Goal: Navigation & Orientation: Find specific page/section

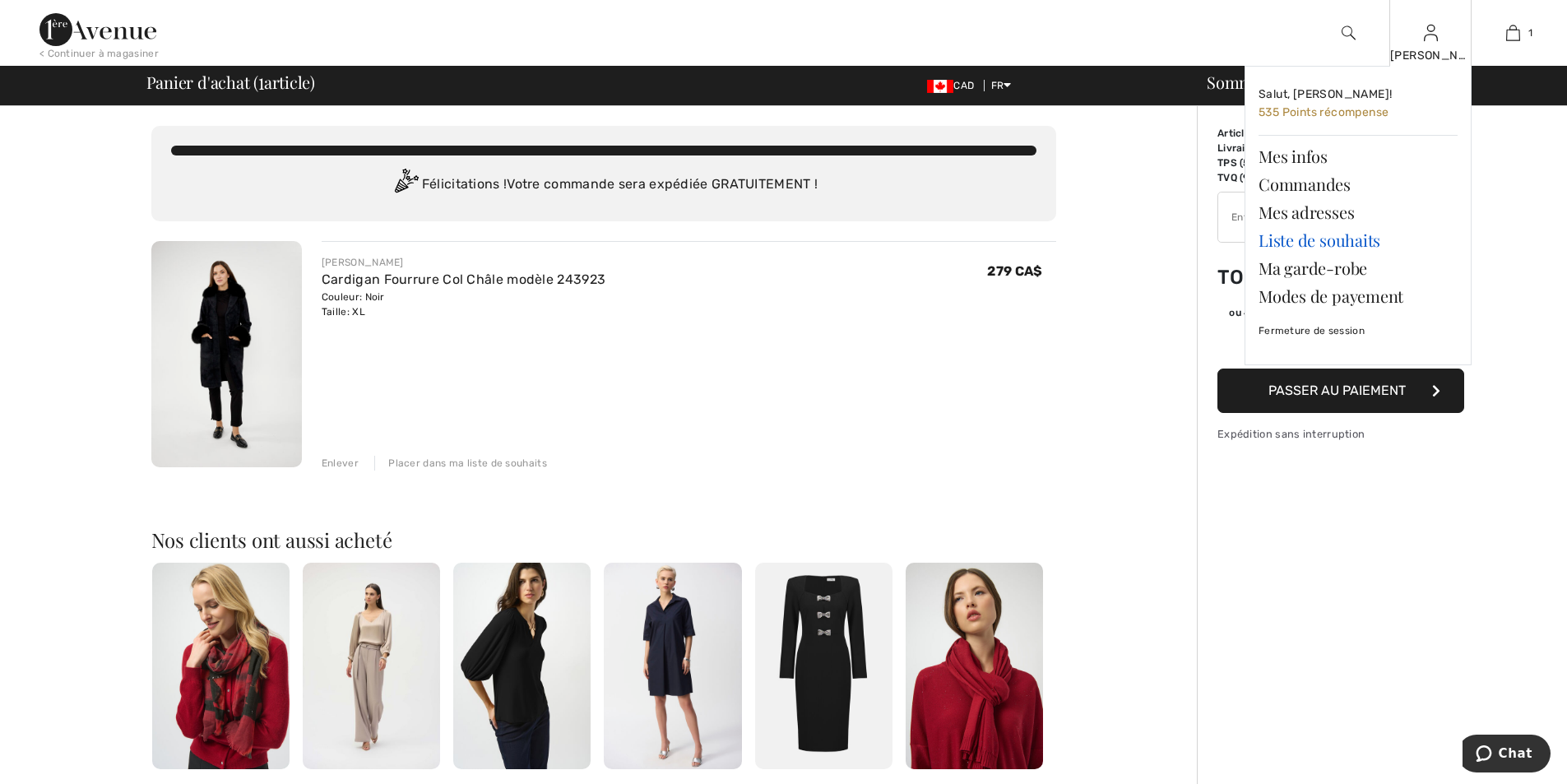
click at [1325, 236] on link "Liste de souhaits" at bounding box center [1358, 240] width 199 height 28
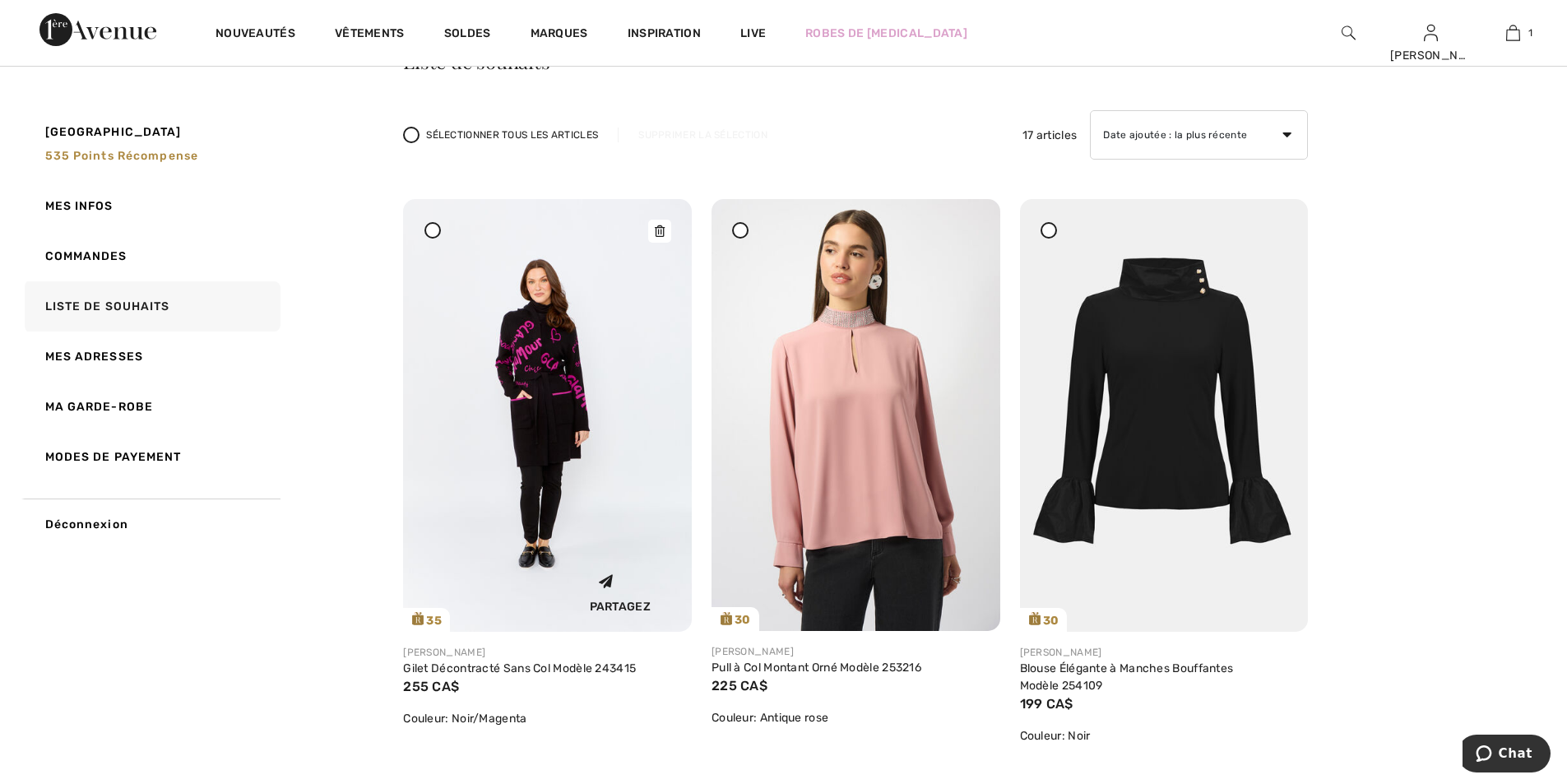
scroll to position [82, 0]
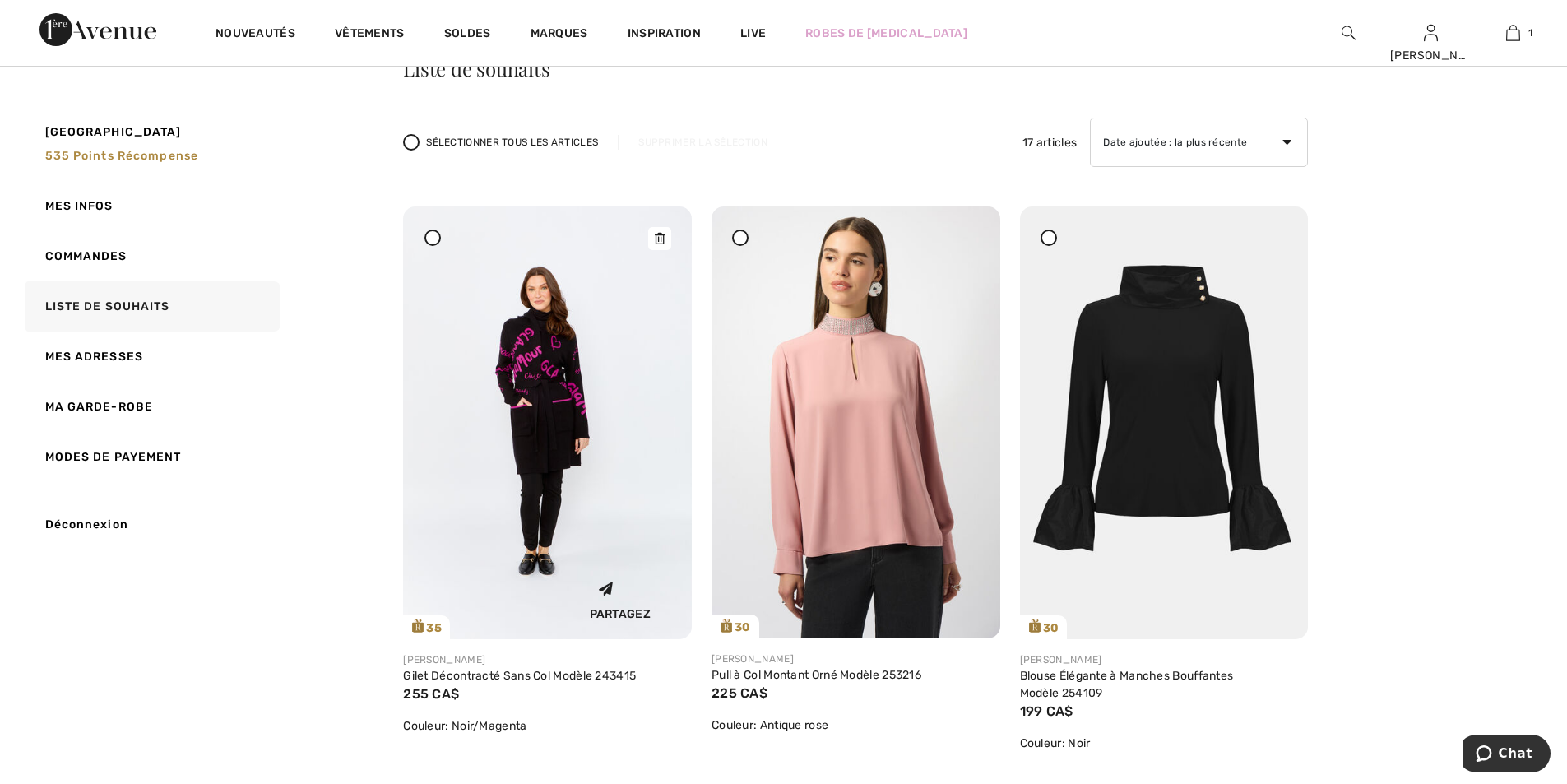
click at [553, 384] on img at bounding box center [547, 422] width 289 height 432
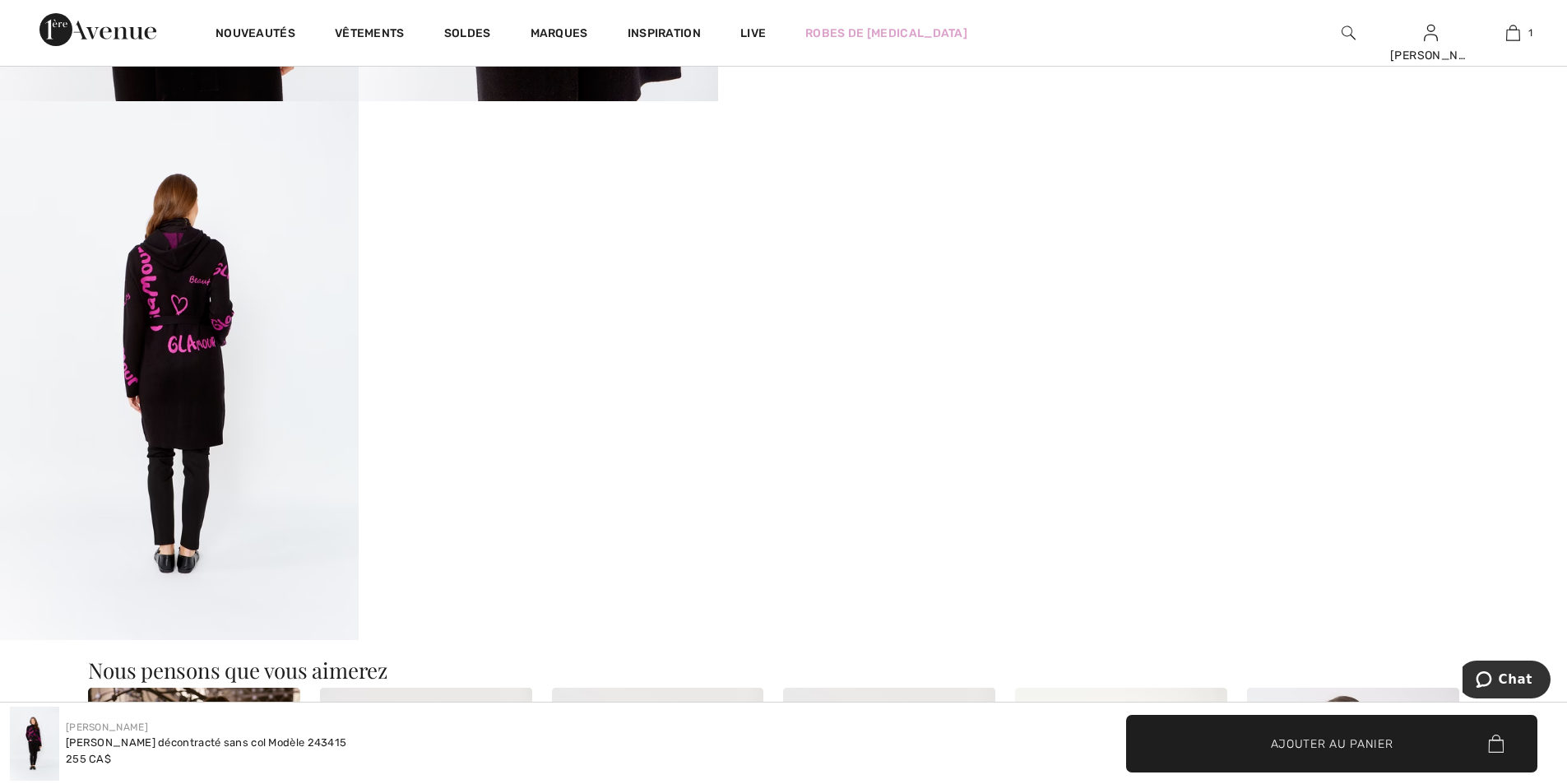
scroll to position [1233, 0]
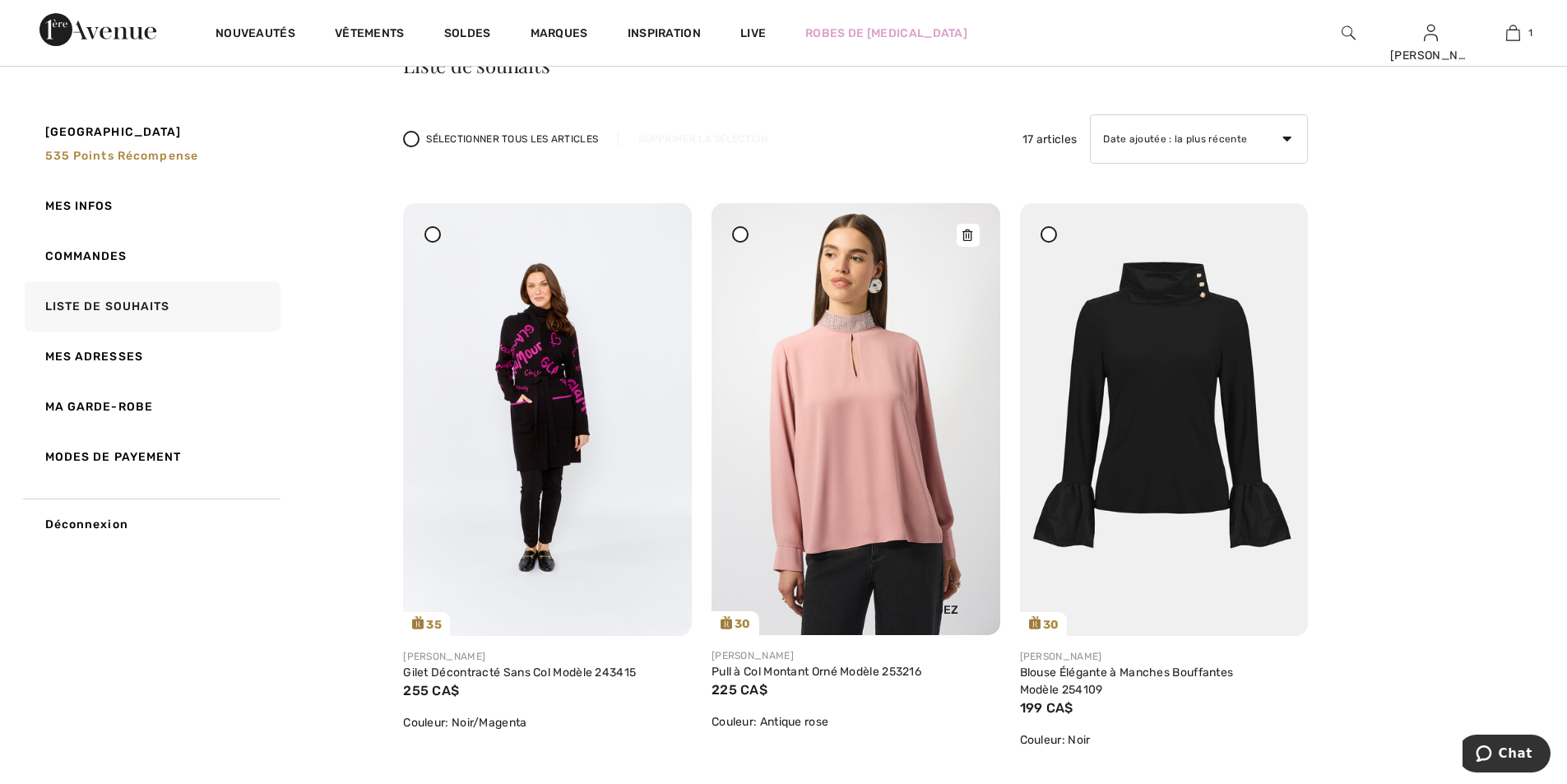
scroll to position [164, 0]
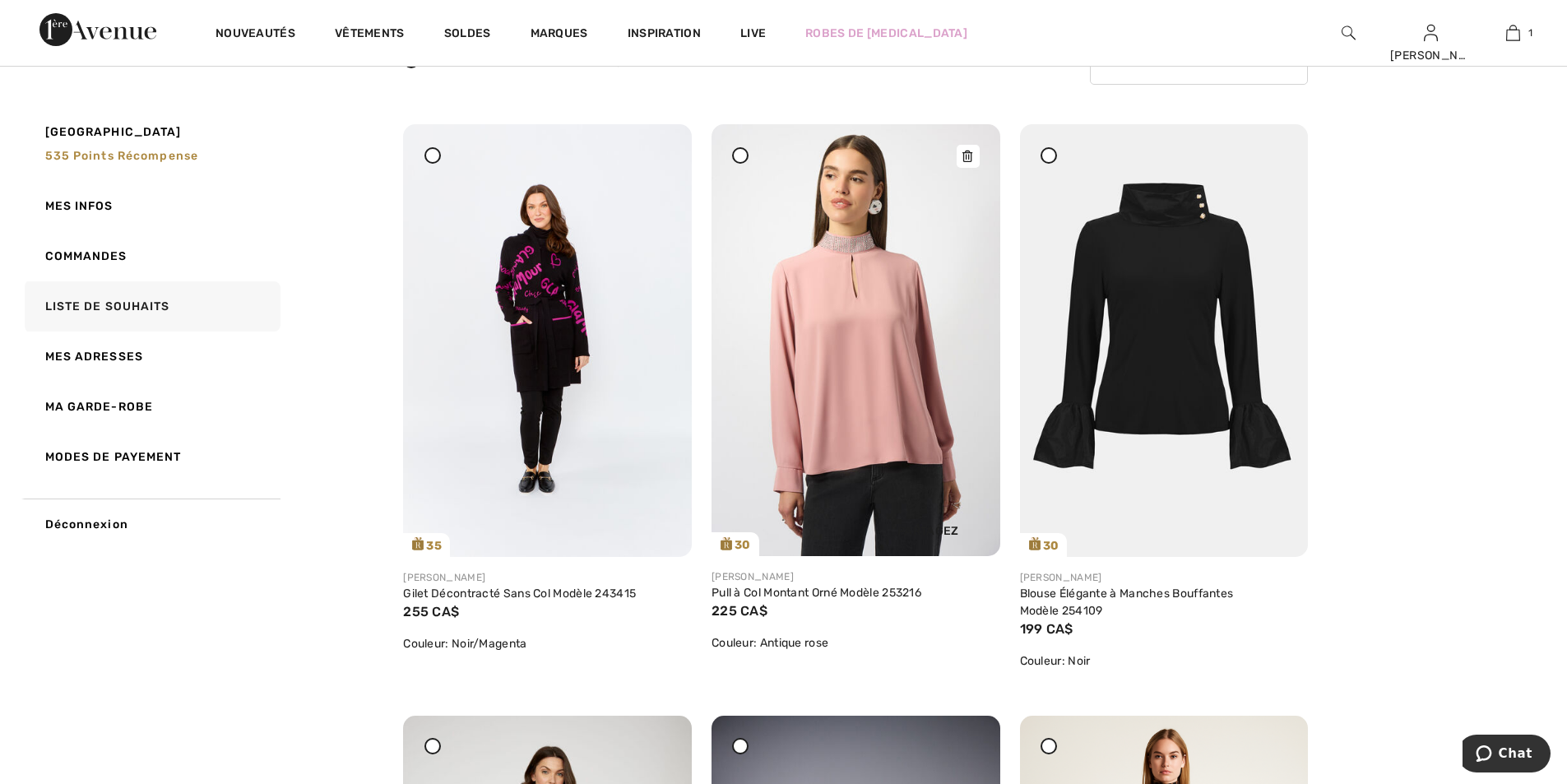
click at [902, 413] on img at bounding box center [856, 340] width 289 height 432
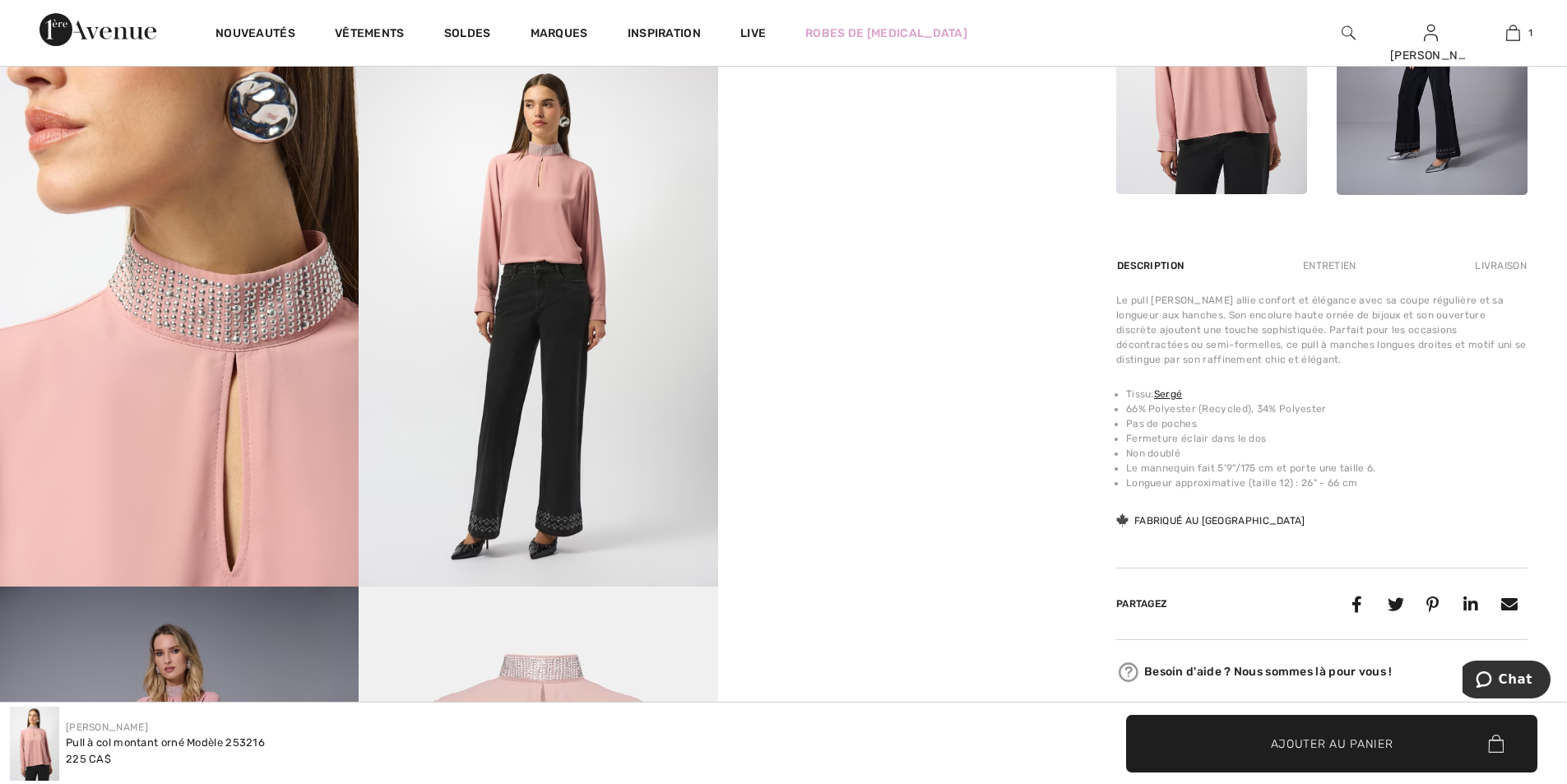
scroll to position [904, 0]
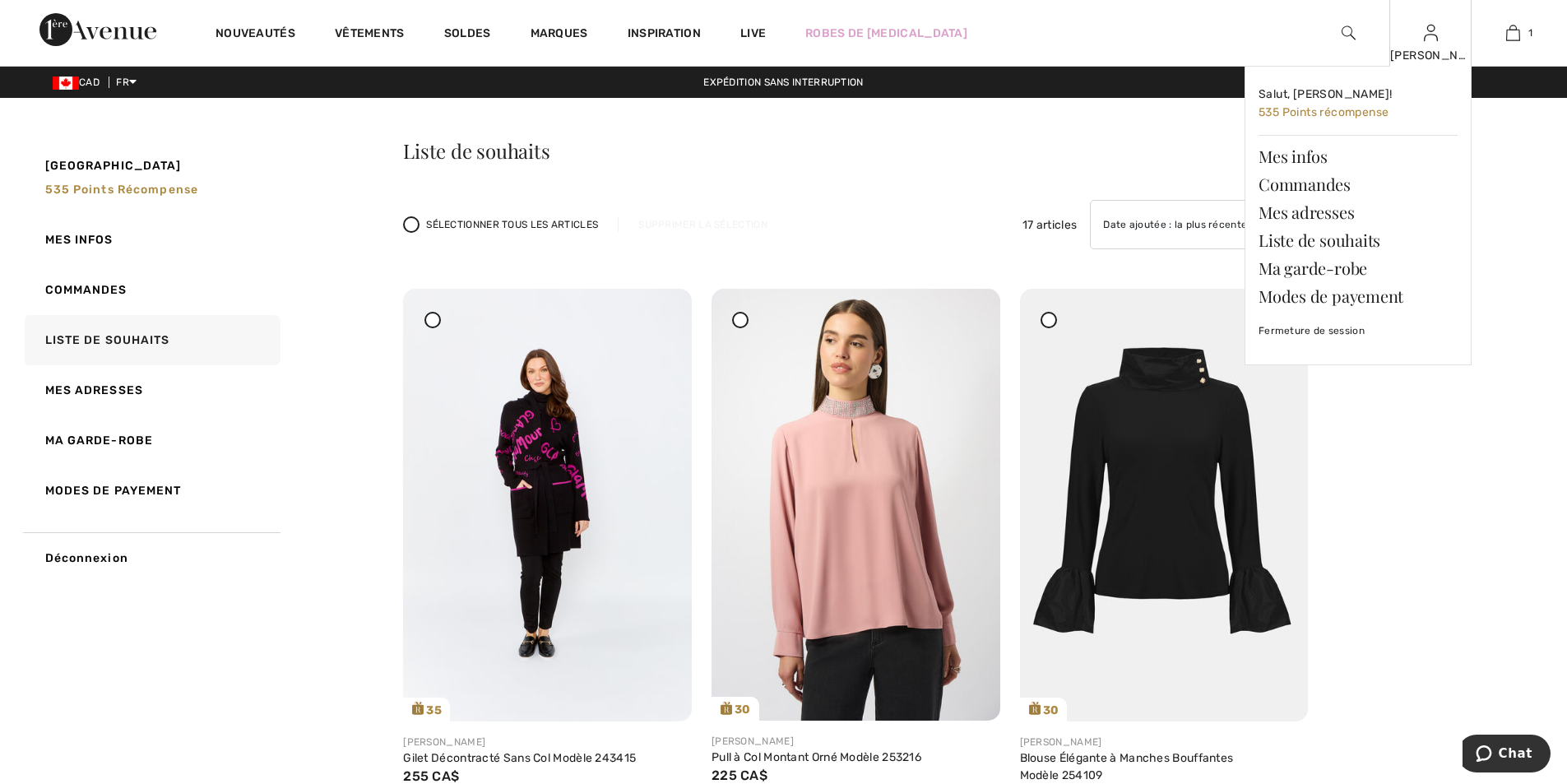
click at [1434, 42] on img at bounding box center [1431, 32] width 14 height 19
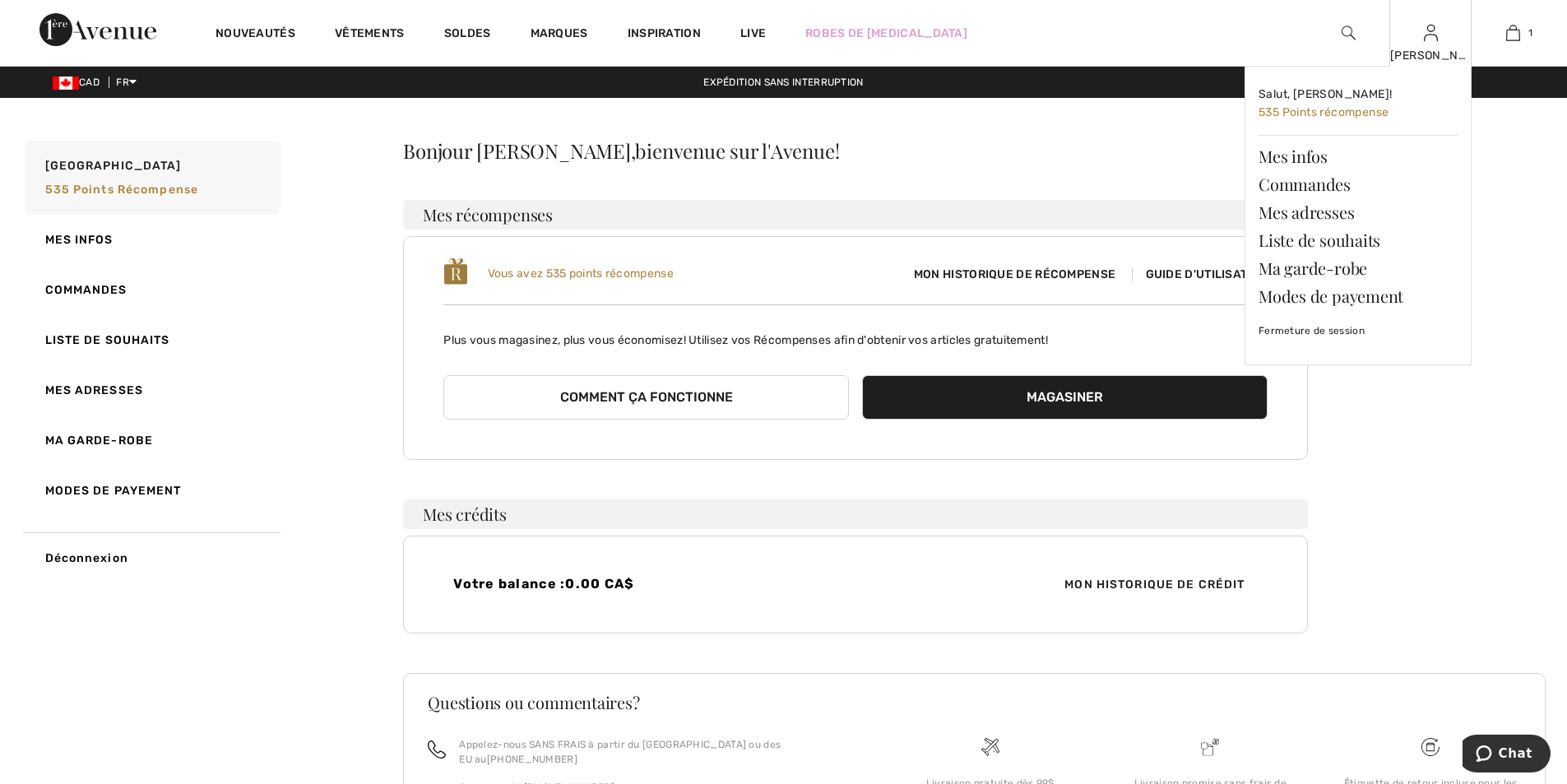
click at [1413, 55] on div "[PERSON_NAME]" at bounding box center [1431, 56] width 81 height 18
click at [1308, 236] on link "Liste de souhaits" at bounding box center [1358, 240] width 199 height 28
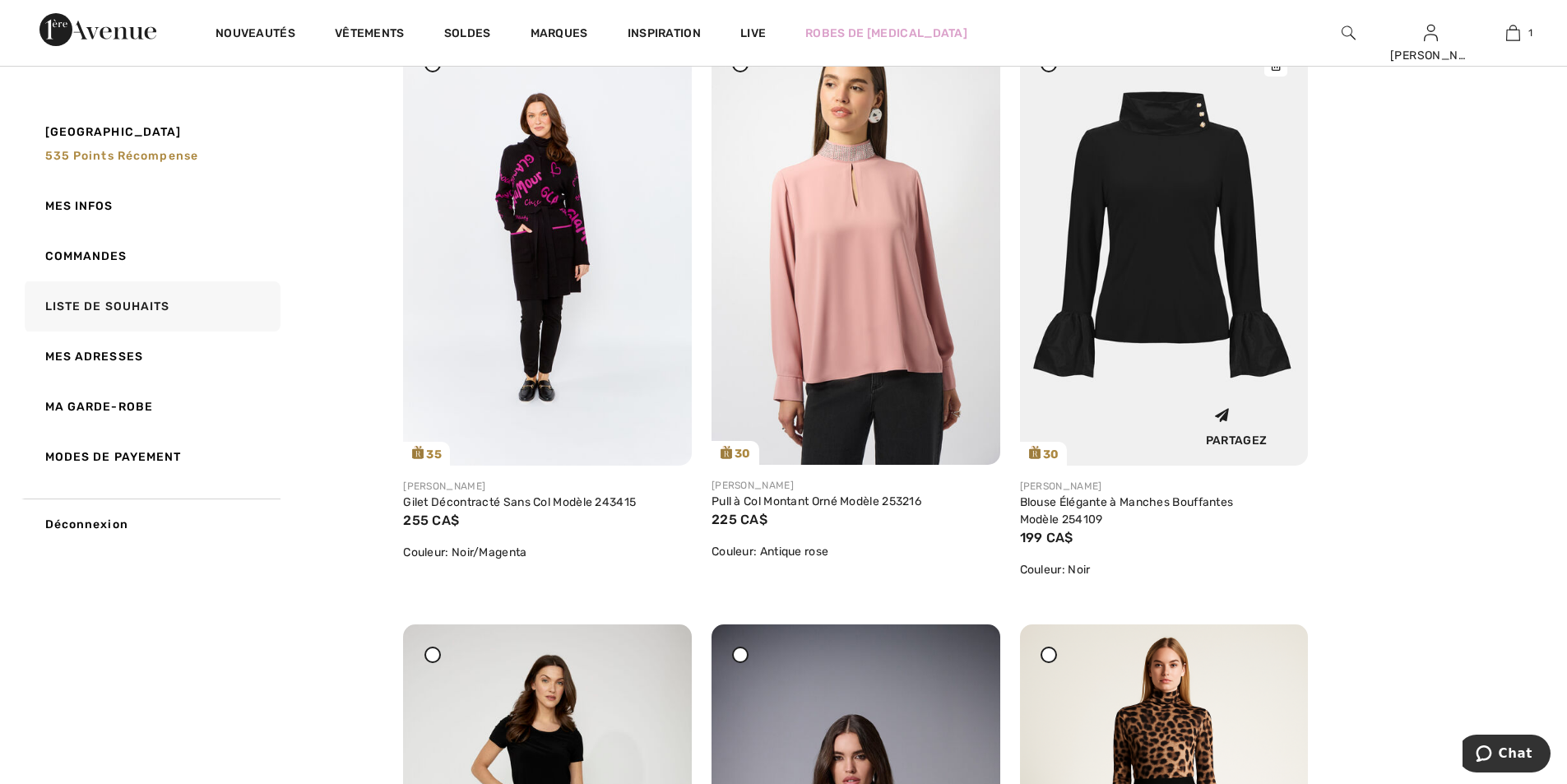
scroll to position [246, 0]
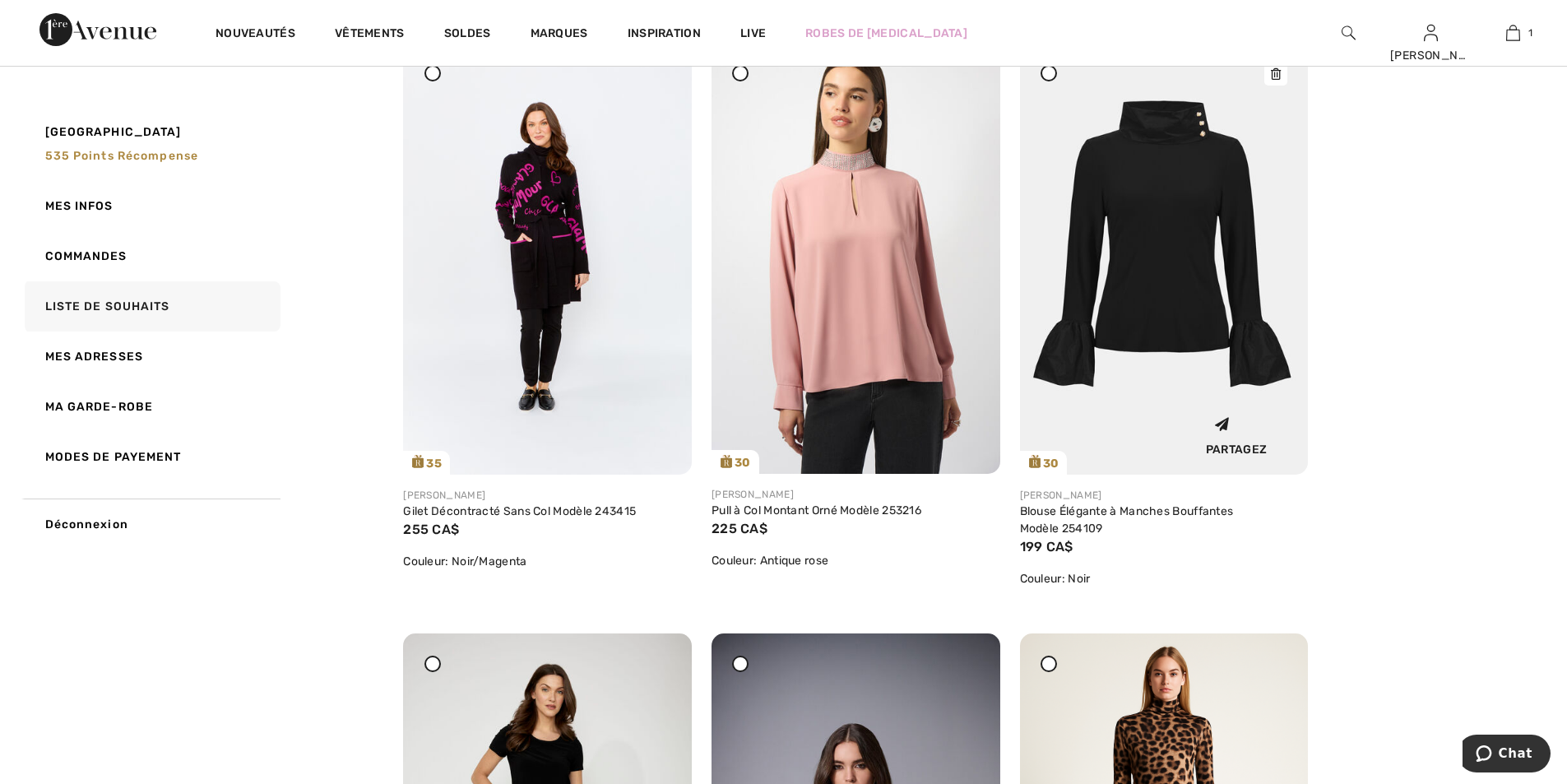
click at [1170, 258] on img at bounding box center [1164, 258] width 289 height 432
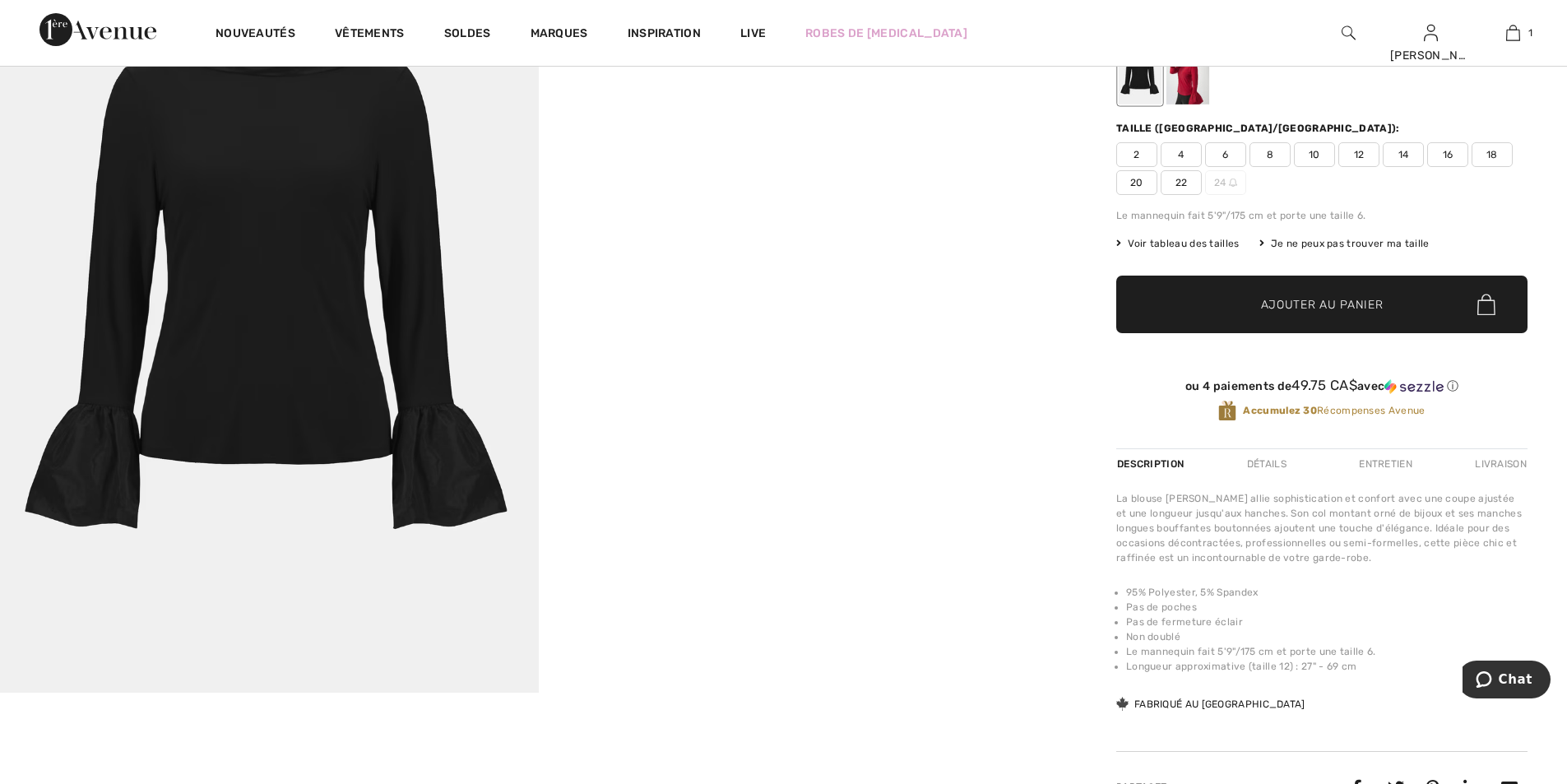
scroll to position [329, 0]
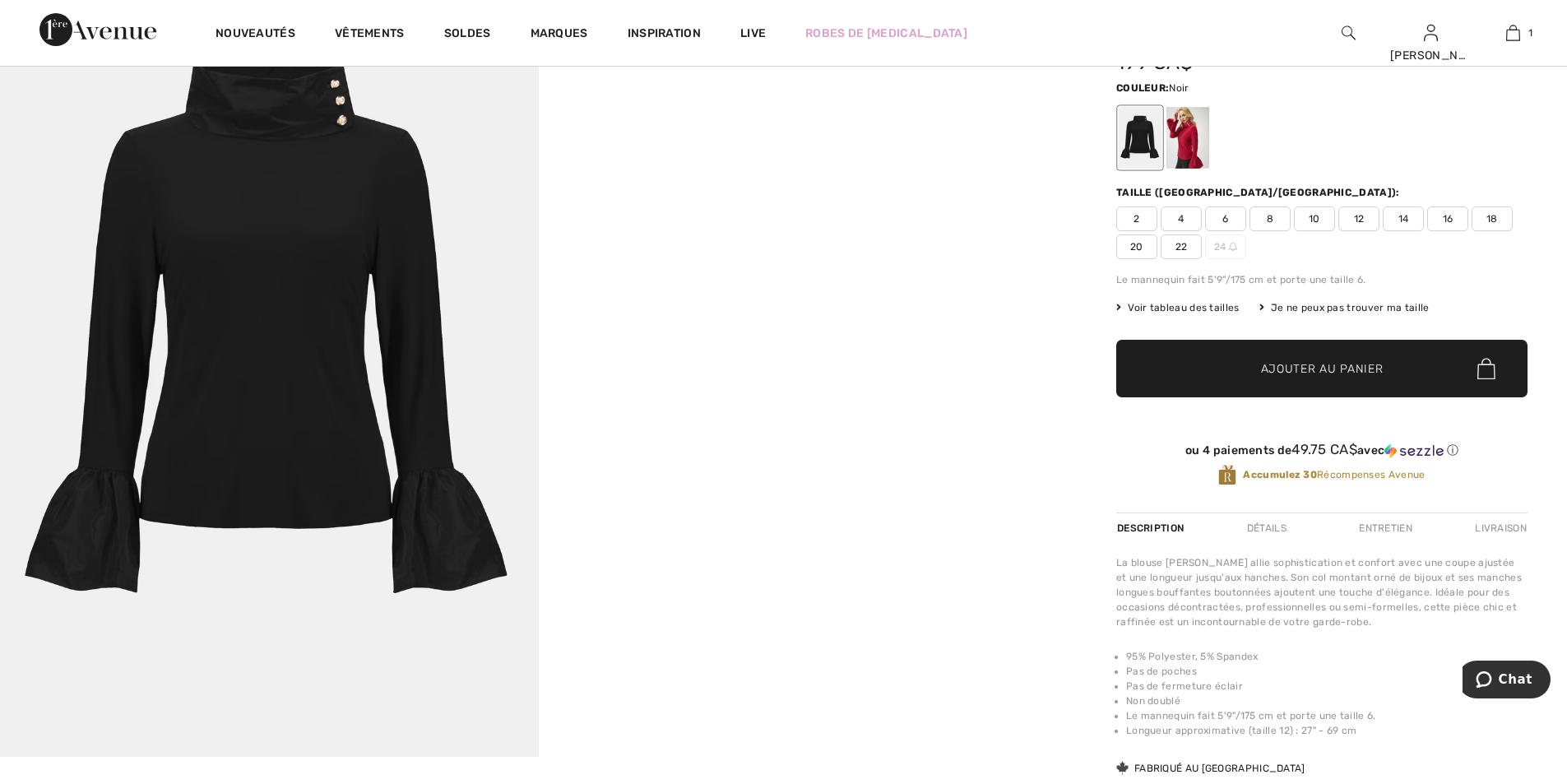
click at [381, 289] on img at bounding box center [269, 352] width 539 height 808
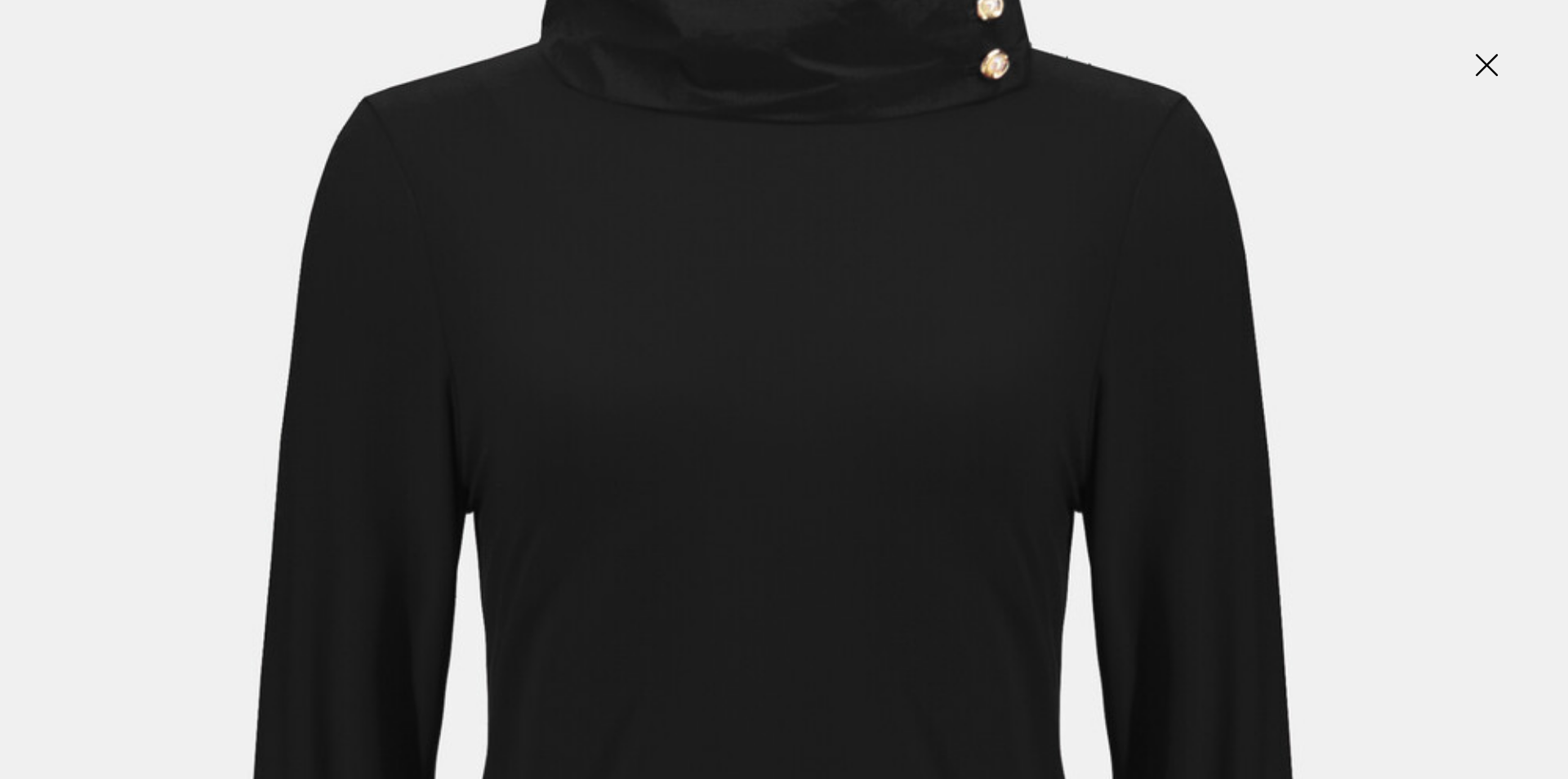
scroll to position [409, 0]
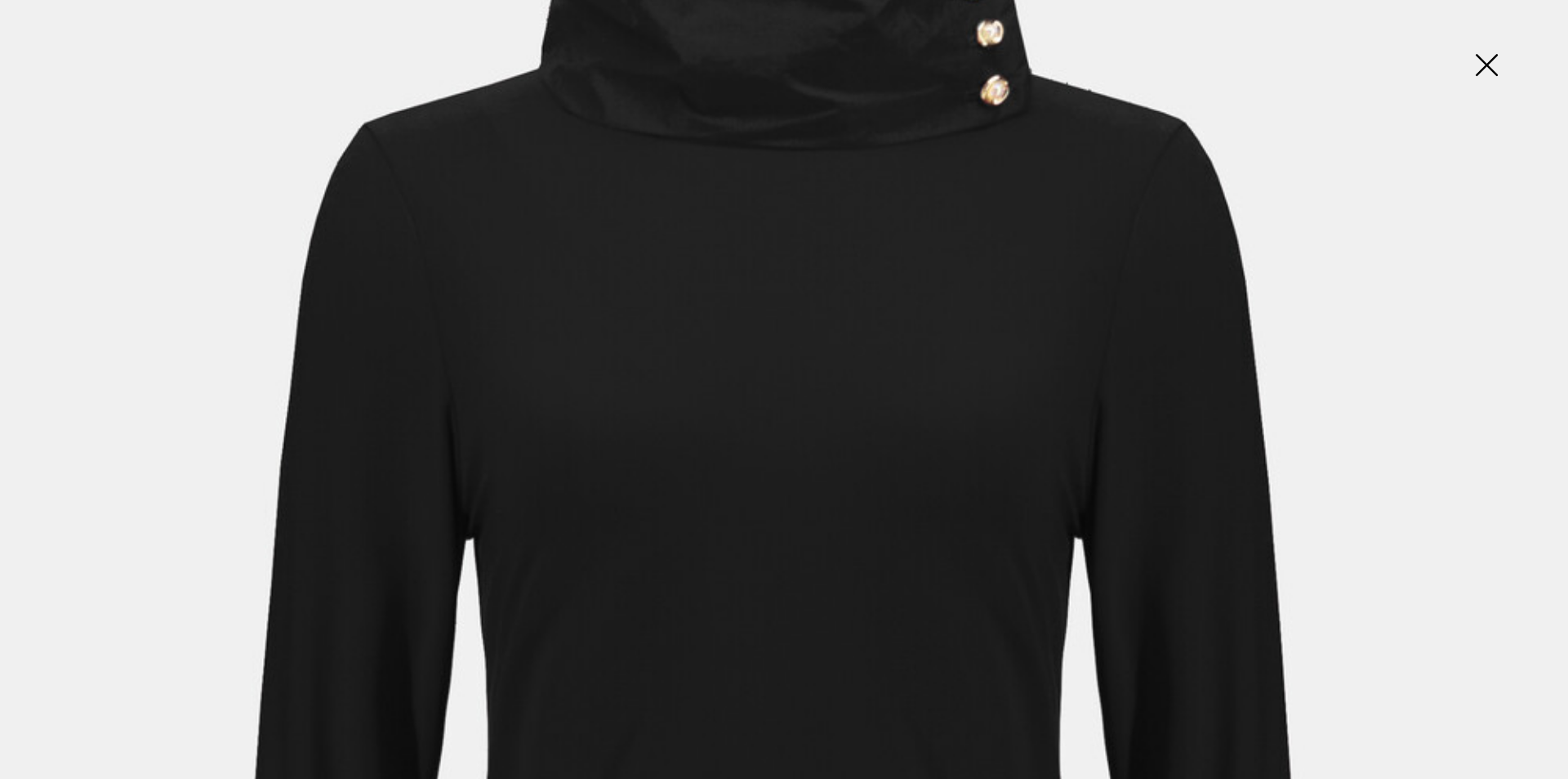
click at [1480, 55] on img at bounding box center [1486, 66] width 82 height 84
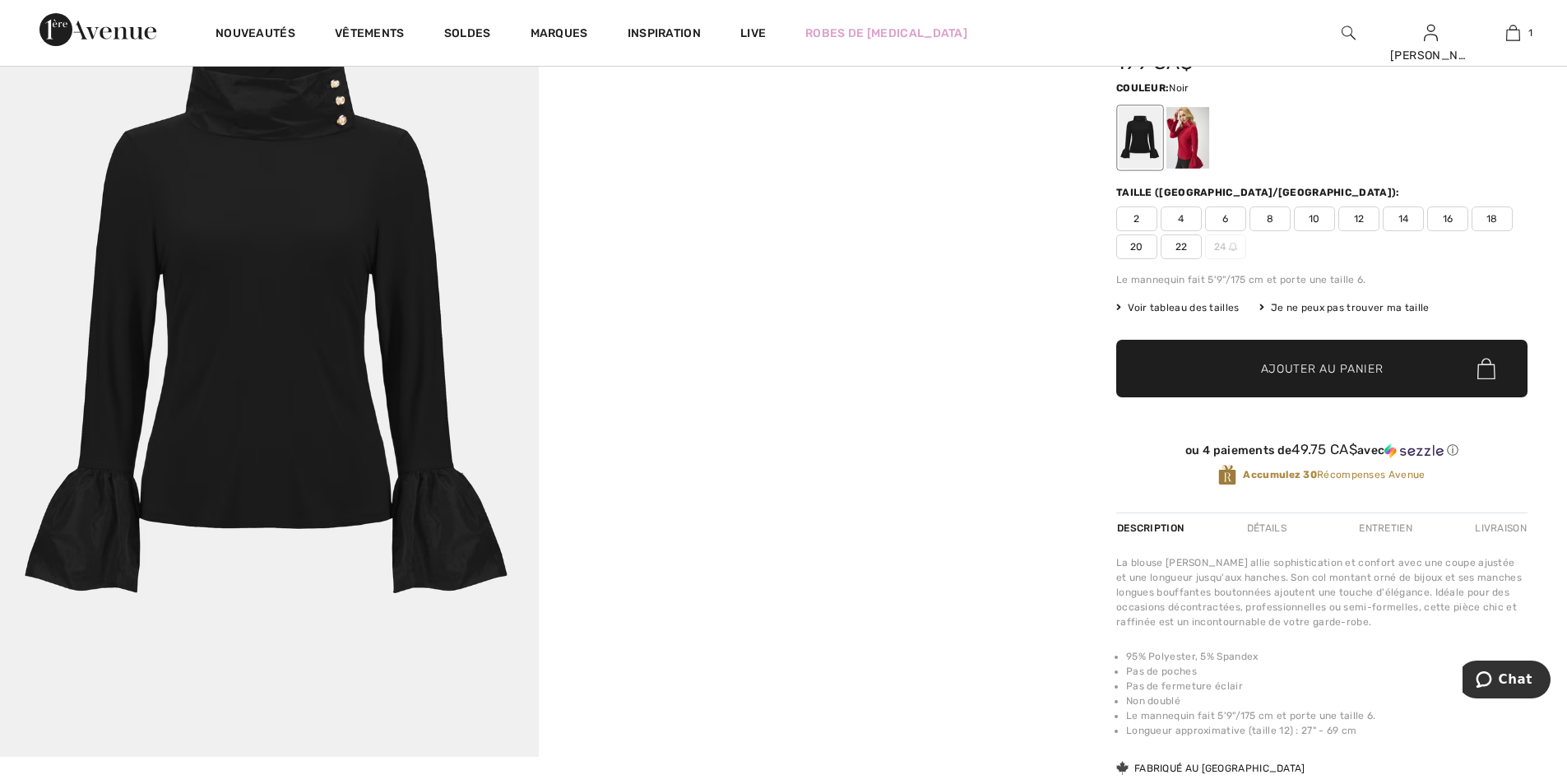
scroll to position [0, 0]
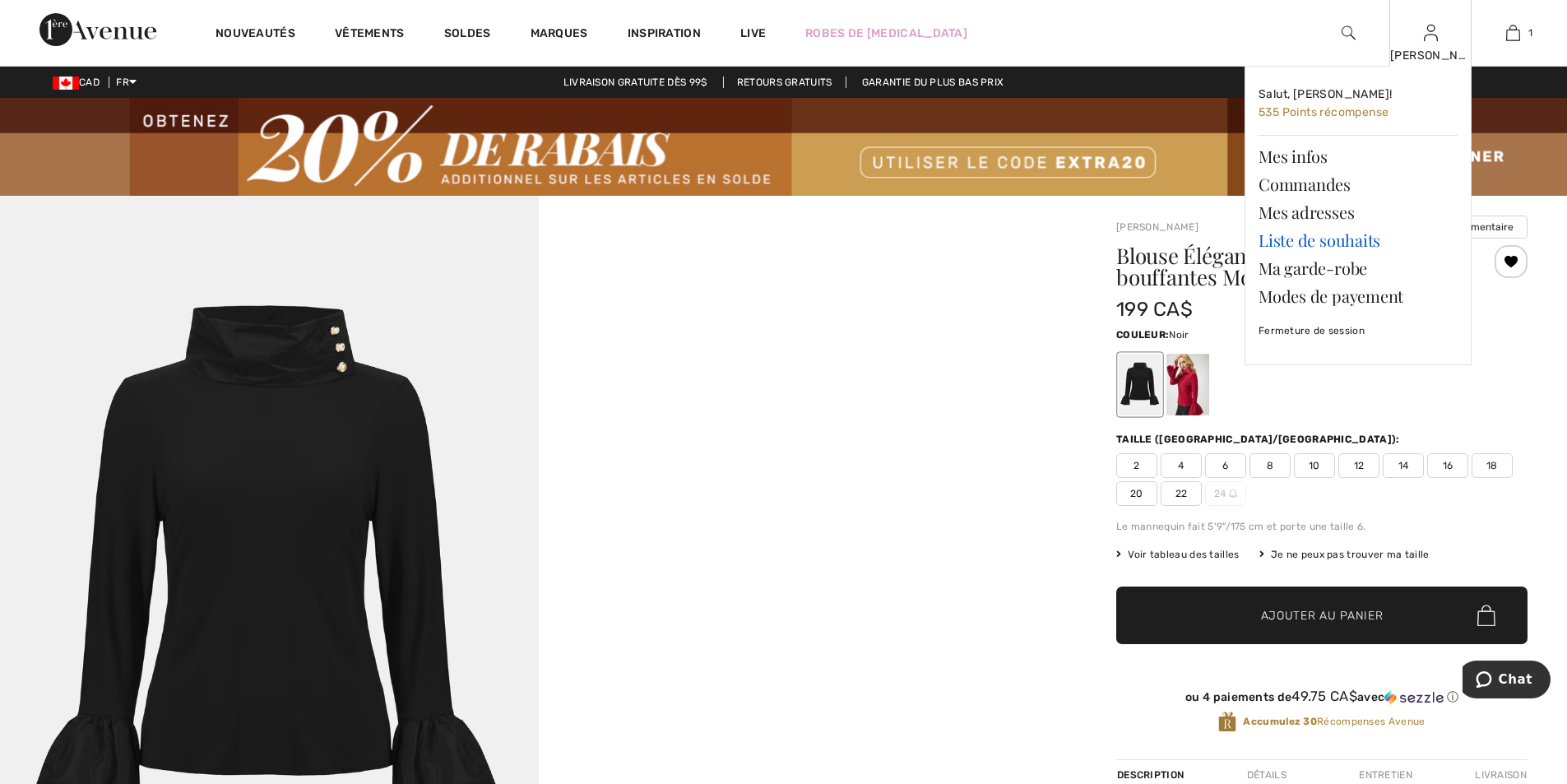
click at [1294, 241] on link "Liste de souhaits" at bounding box center [1358, 240] width 199 height 28
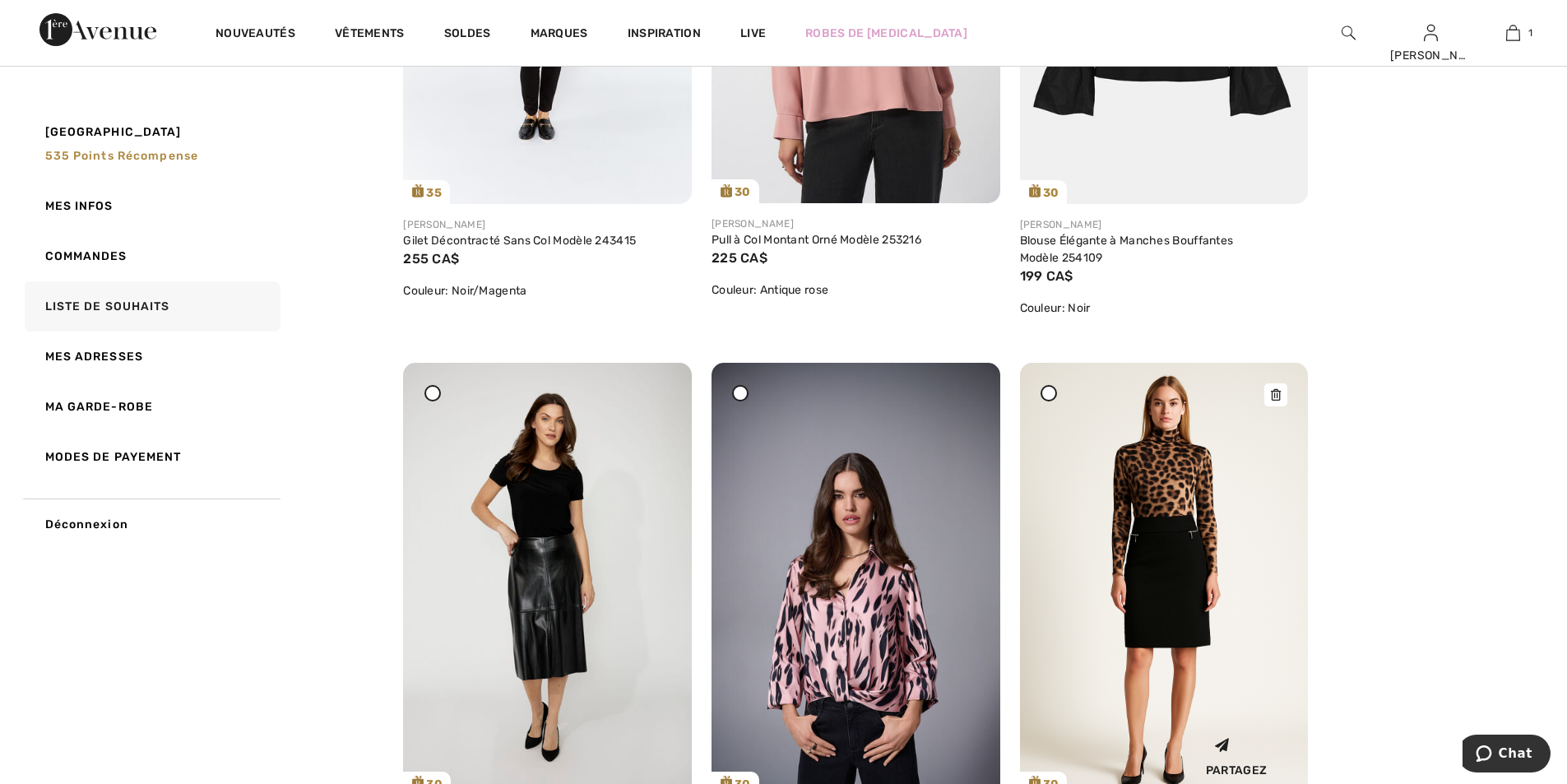
scroll to position [658, 0]
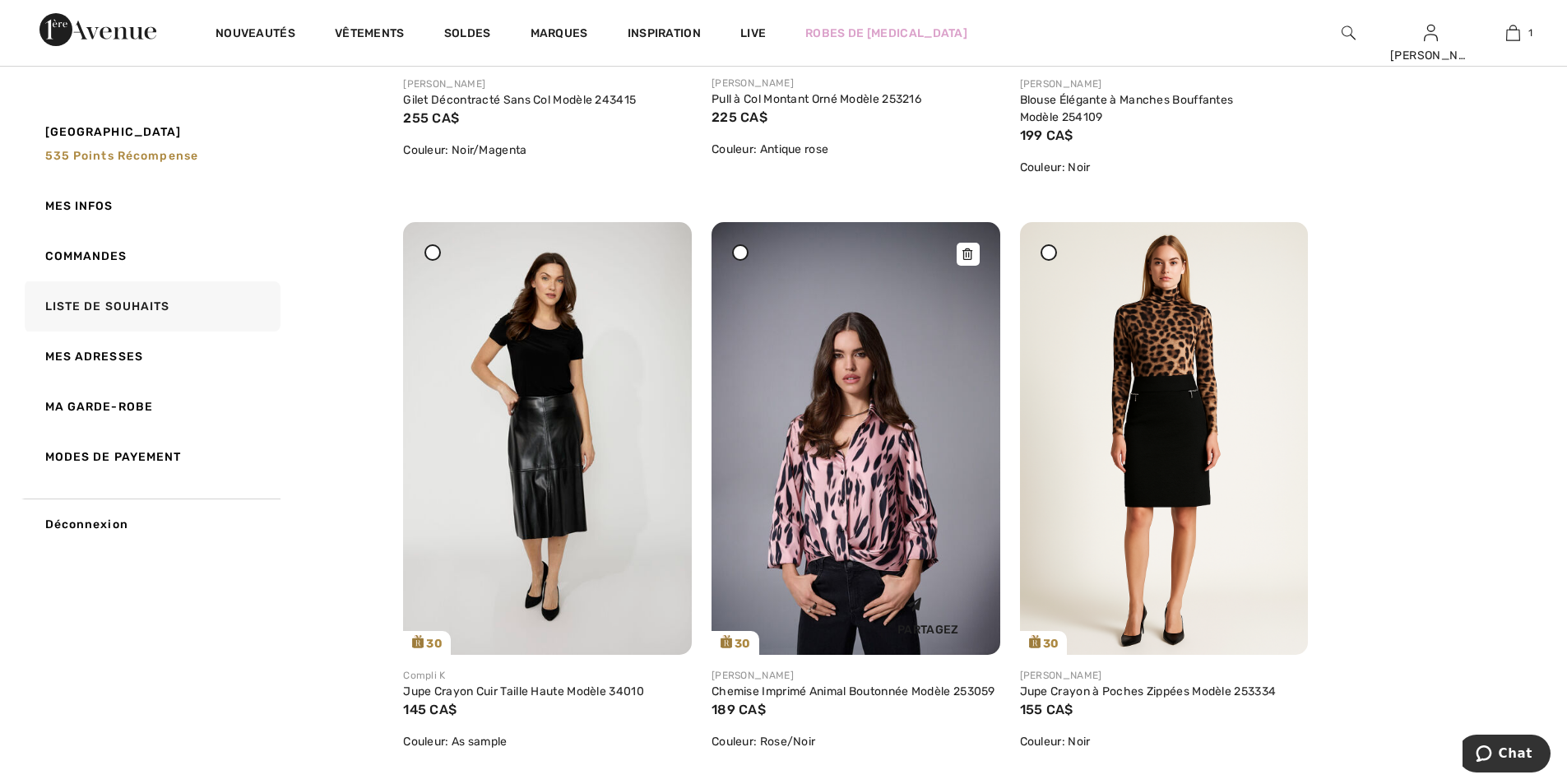
click at [848, 486] on img at bounding box center [856, 438] width 289 height 432
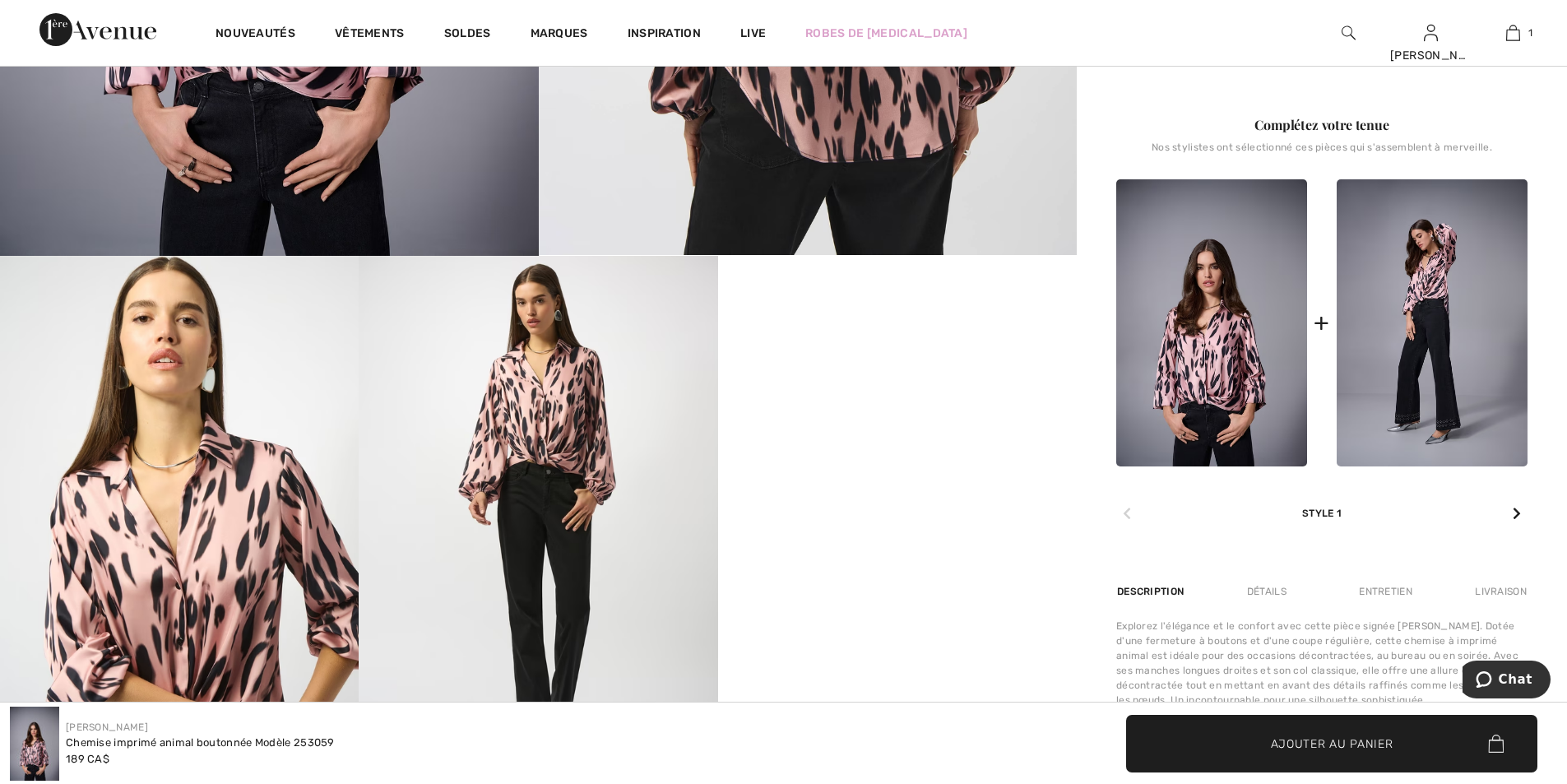
scroll to position [740, 0]
